Goal: Information Seeking & Learning: Learn about a topic

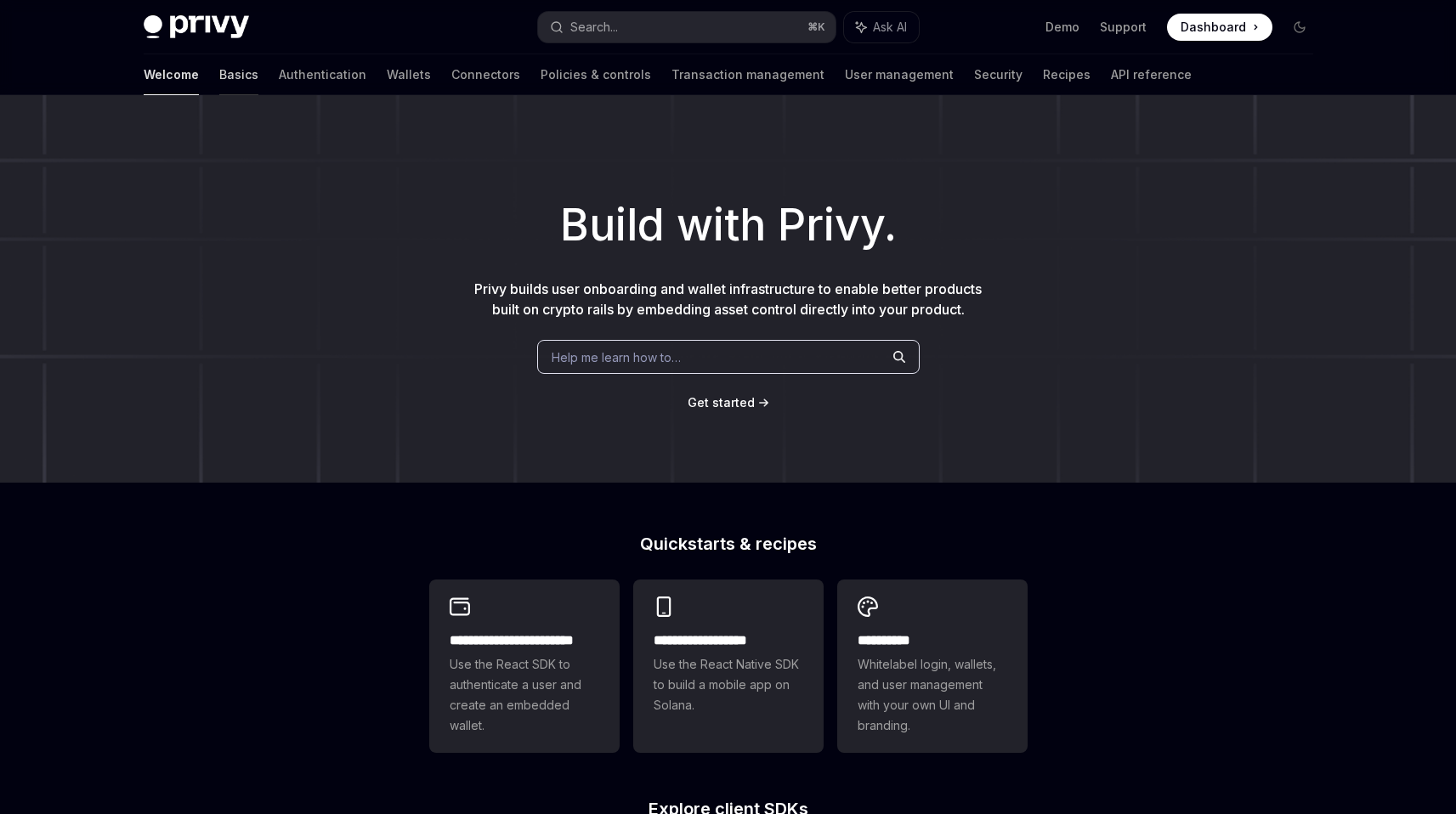
click at [219, 68] on link "Basics" at bounding box center [239, 75] width 39 height 41
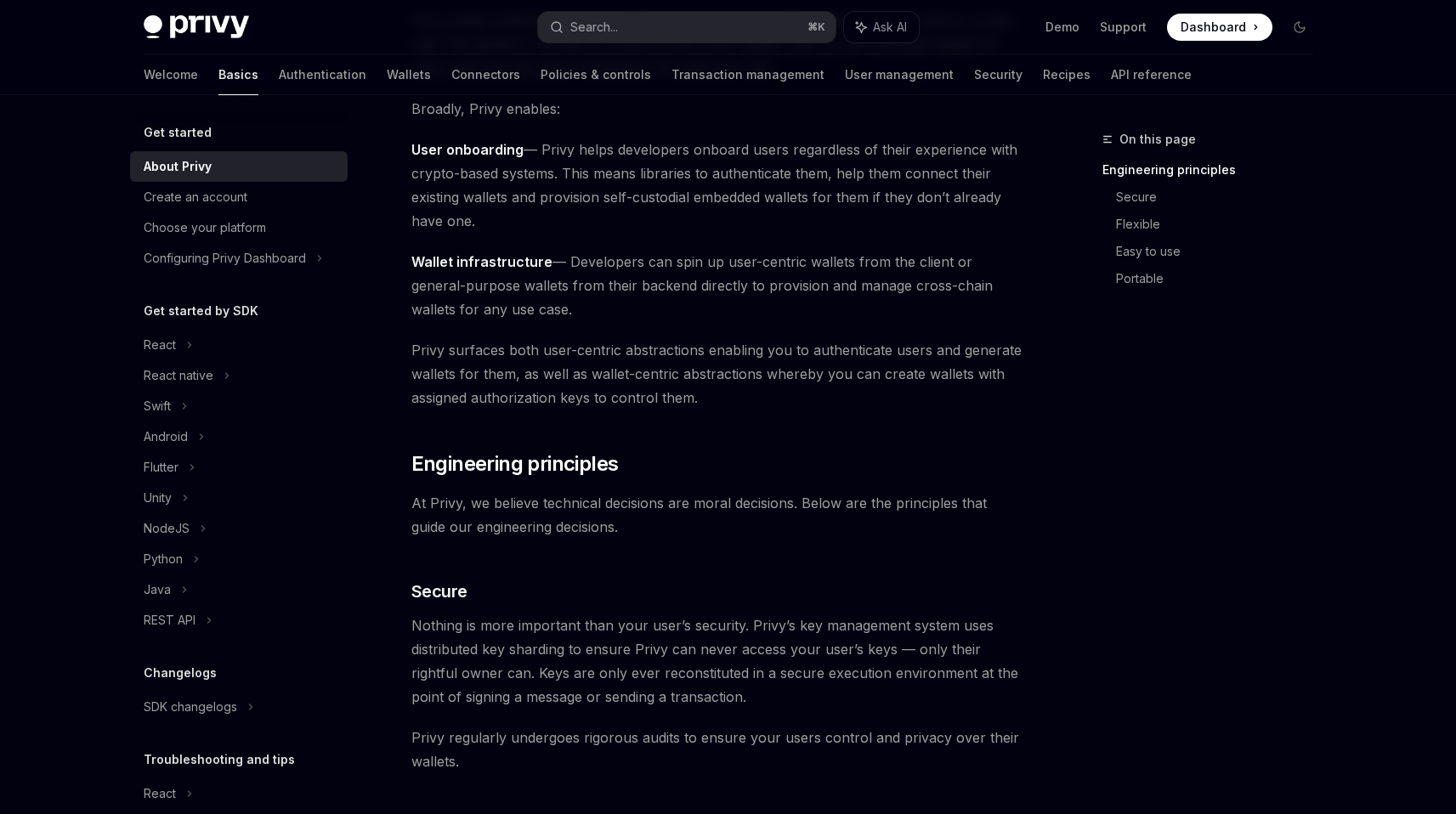
scroll to position [207, 0]
click at [245, 203] on div "Create an account" at bounding box center [195, 196] width 103 height 20
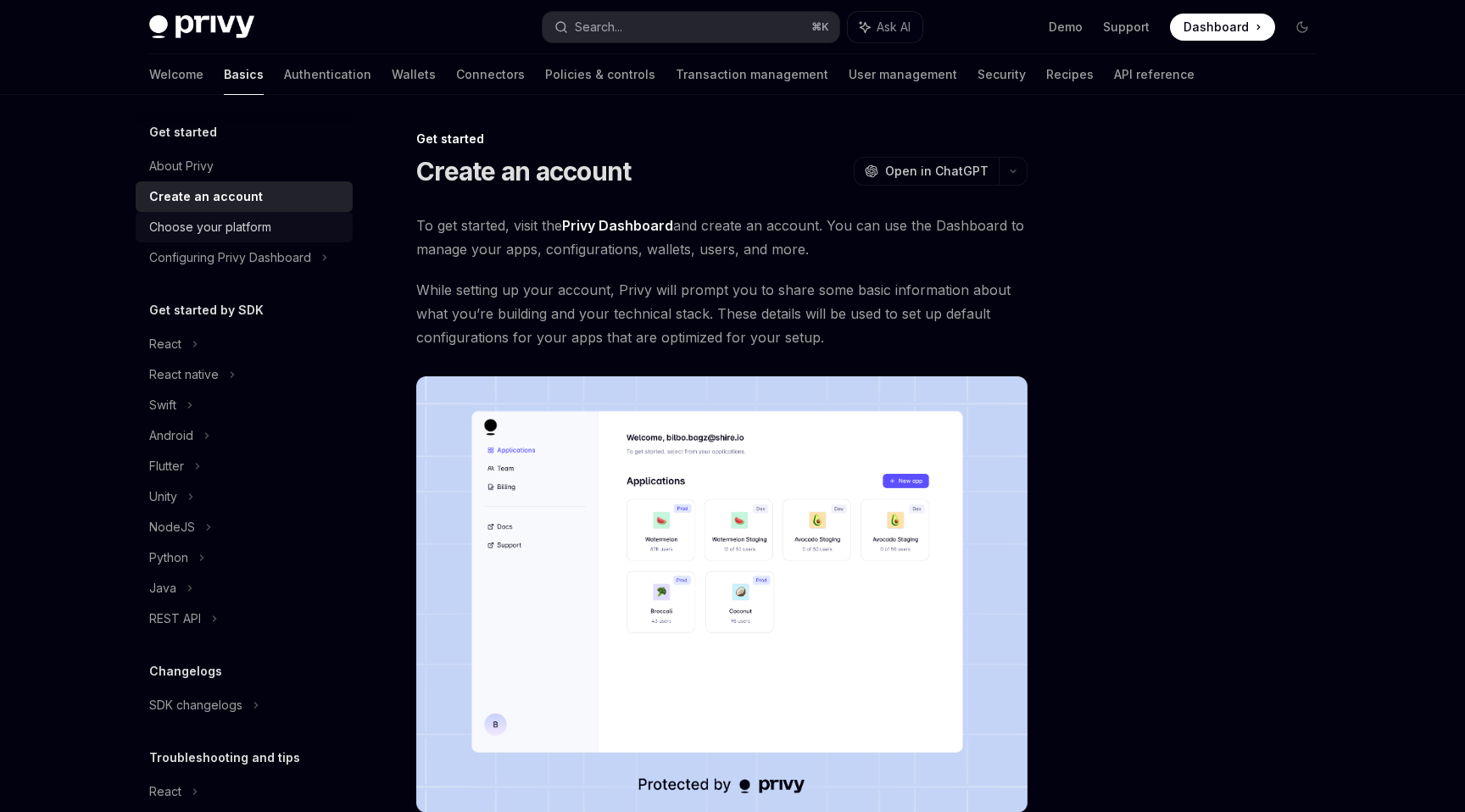
click at [244, 227] on div "Choose your platform" at bounding box center [210, 226] width 122 height 20
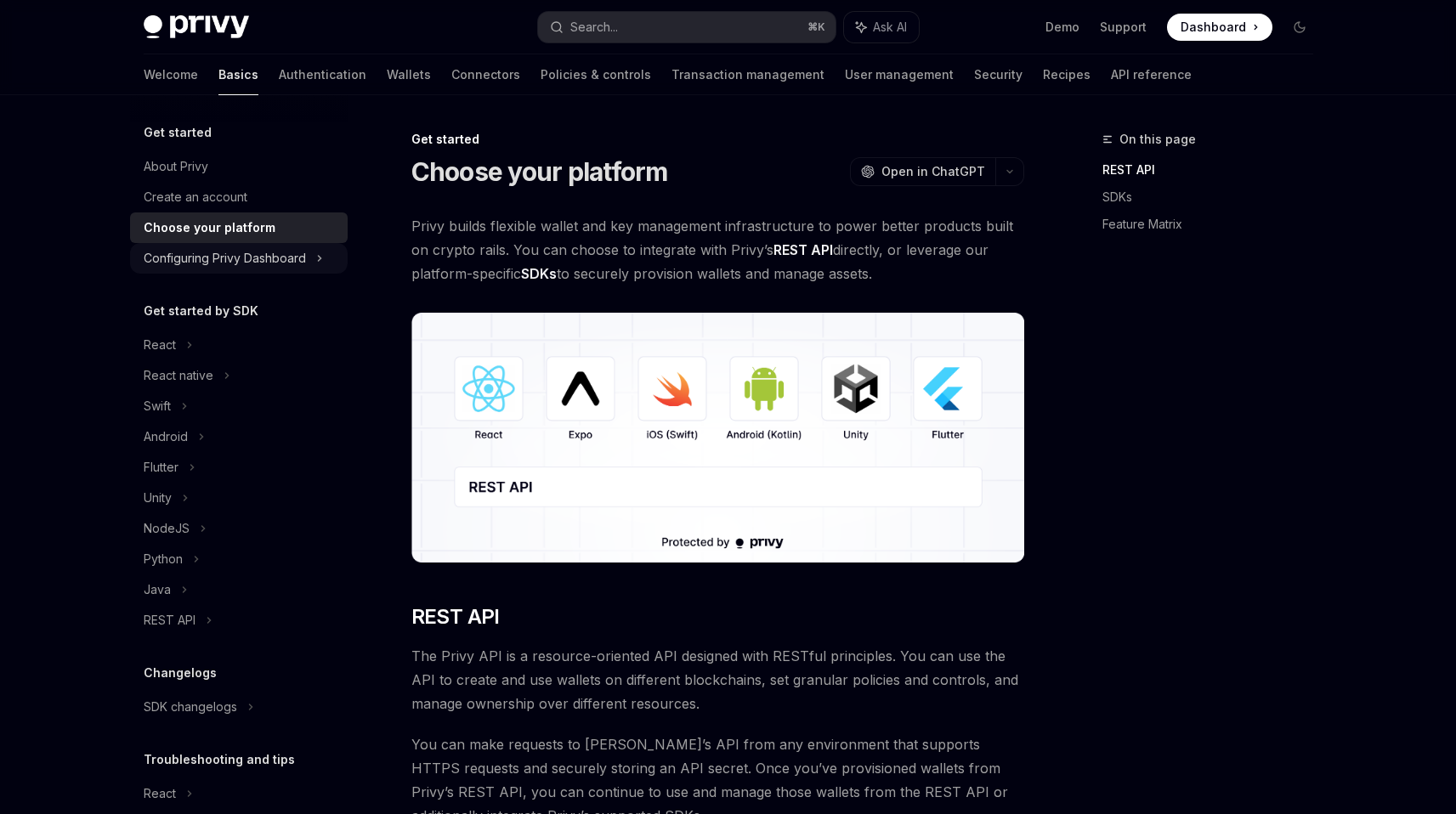
click at [240, 258] on div "Configuring Privy Dashboard" at bounding box center [224, 258] width 162 height 20
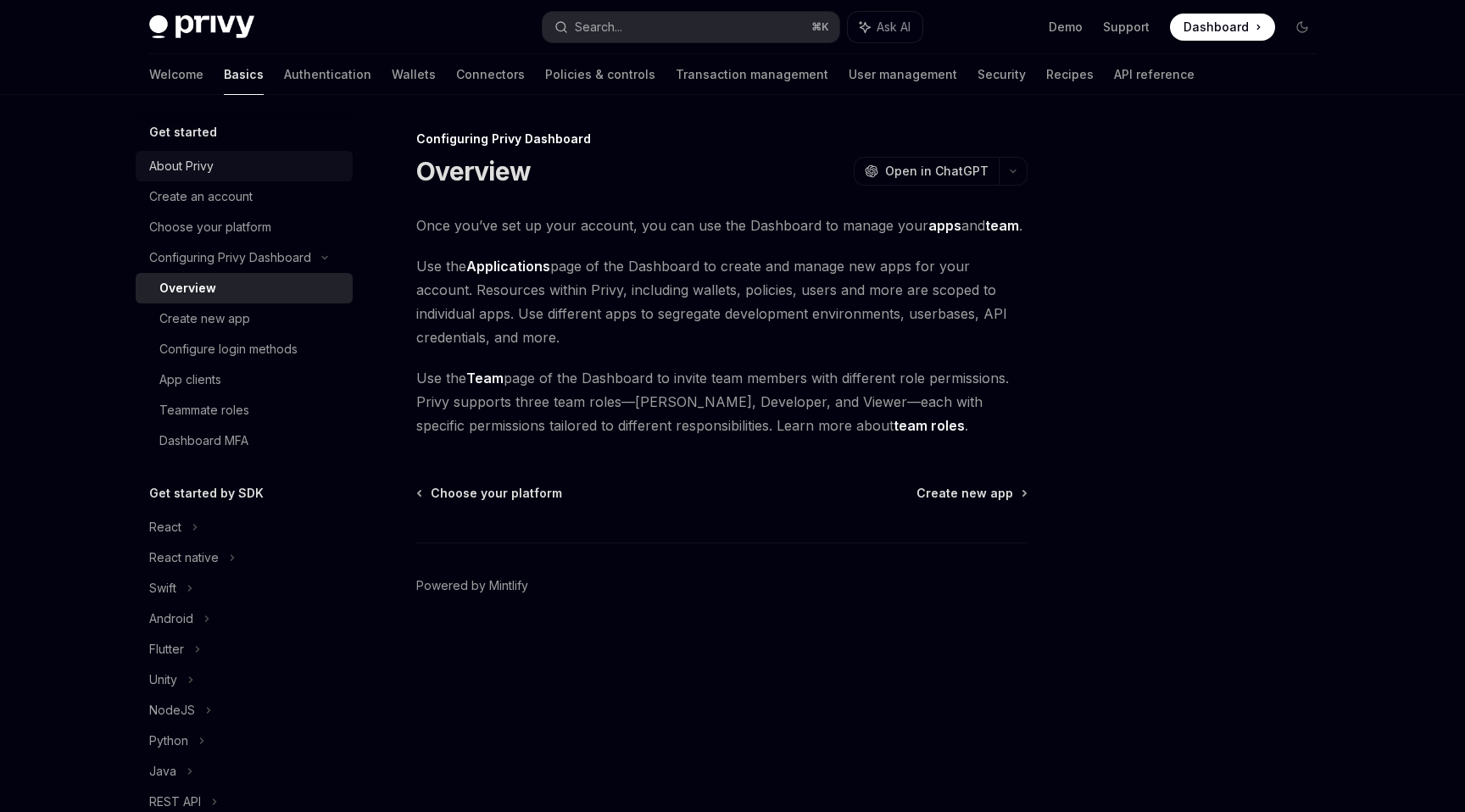
click at [154, 168] on div "About Privy" at bounding box center [181, 165] width 64 height 20
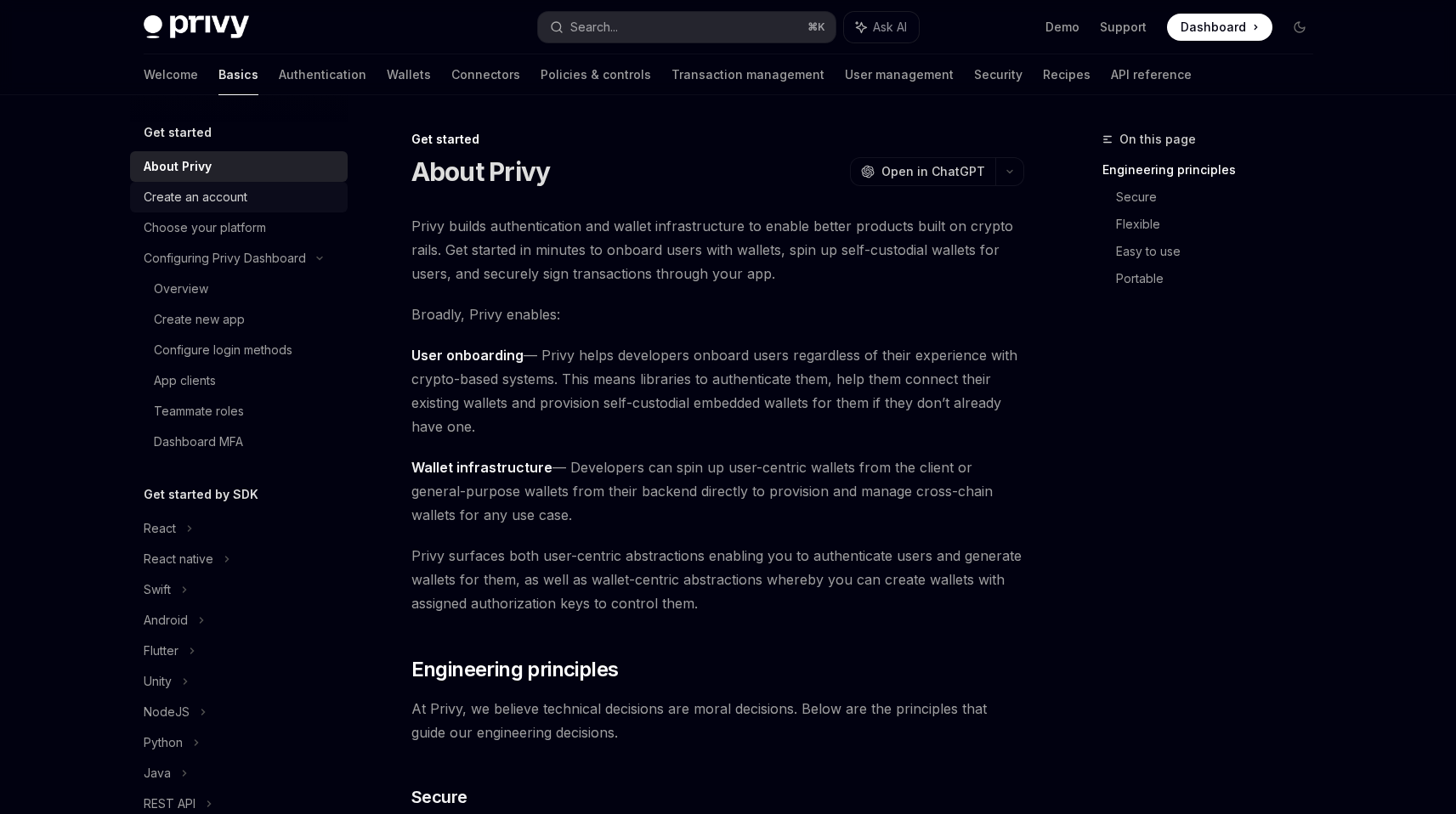
click at [225, 193] on div "Create an account" at bounding box center [195, 196] width 103 height 20
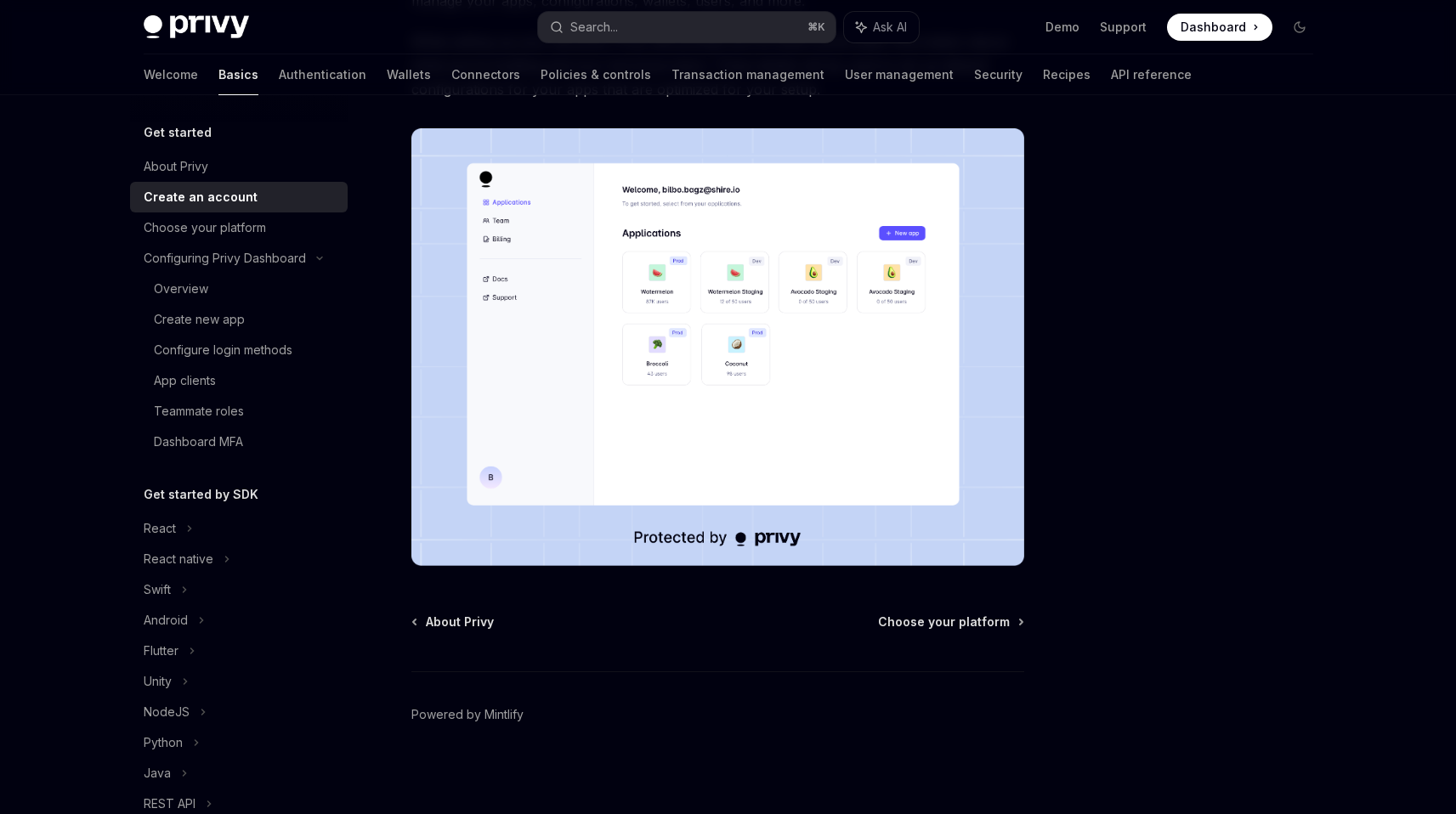
scroll to position [253, 0]
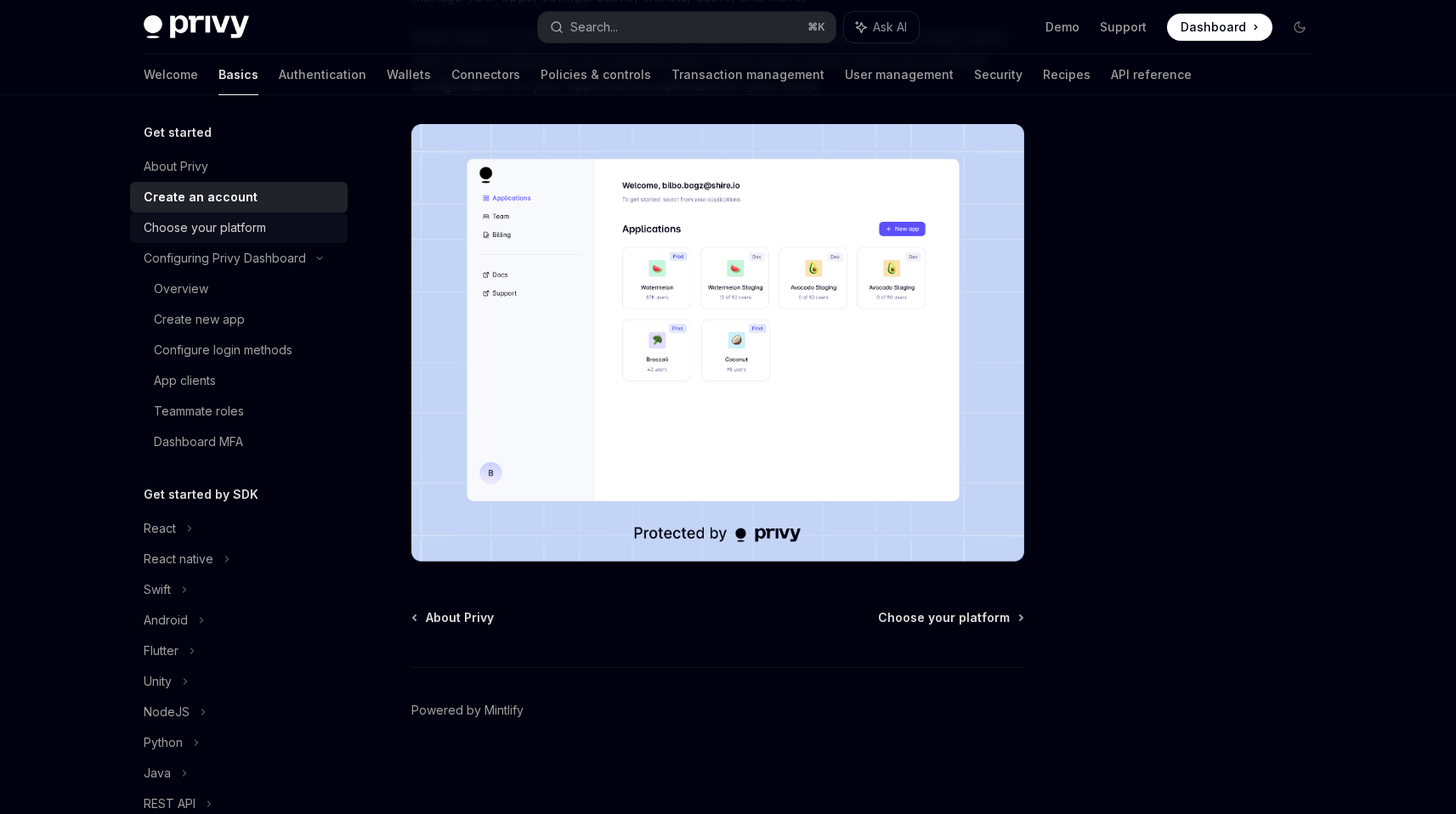
click at [243, 230] on div "Choose your platform" at bounding box center [205, 227] width 123 height 20
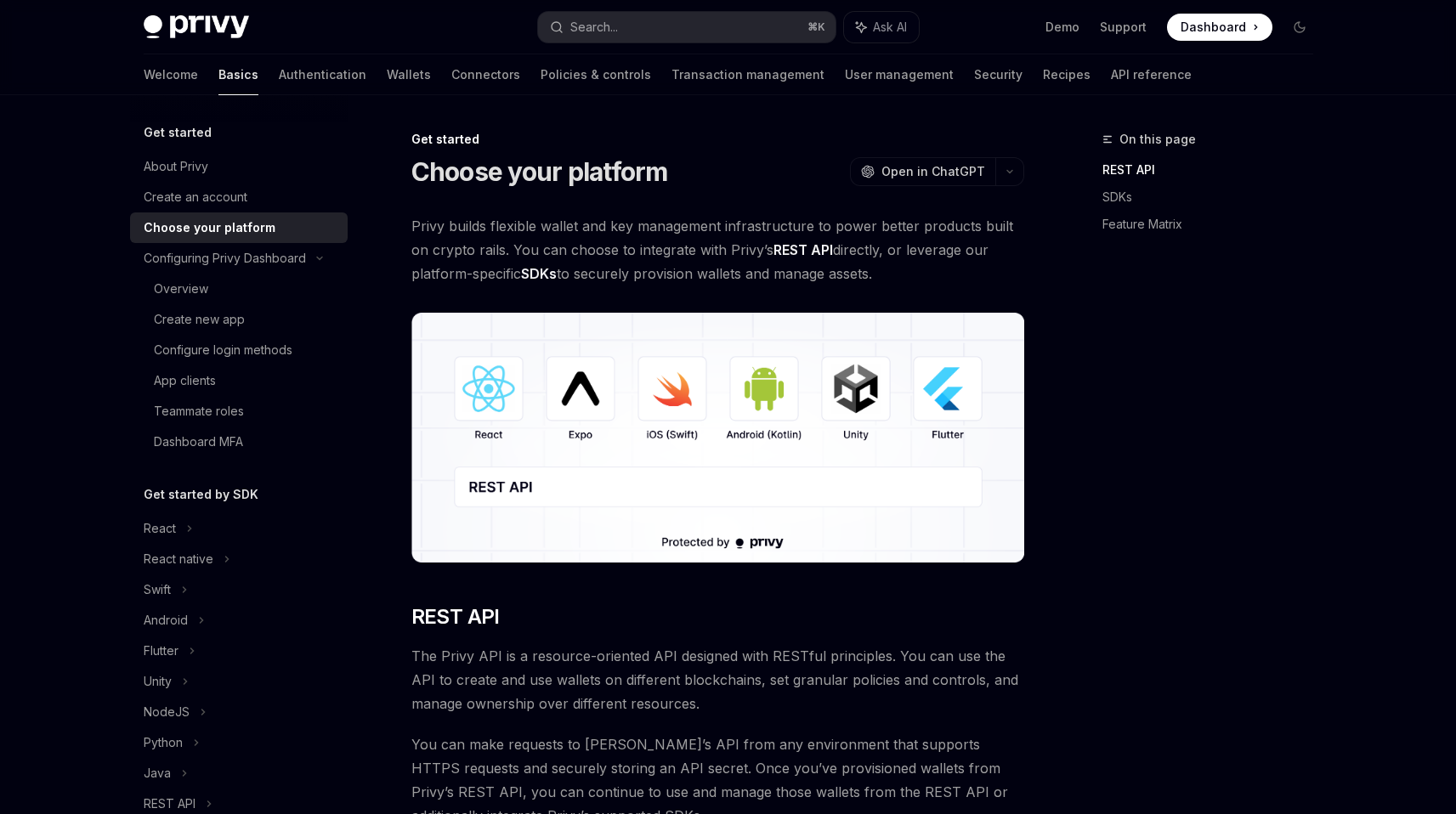
type textarea "*"
